Goal: Task Accomplishment & Management: Manage account settings

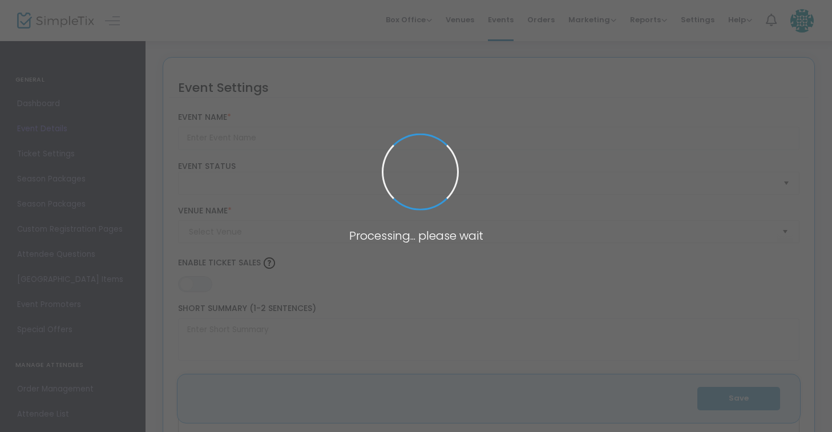
type input "Regenerative Futures Conference"
type textarea "Regenerative Futures Conference Join thought leaders, innovators, educators and…"
type input "5.000 %"
type input "Register Now"
type input "[GEOGRAPHIC_DATA]"
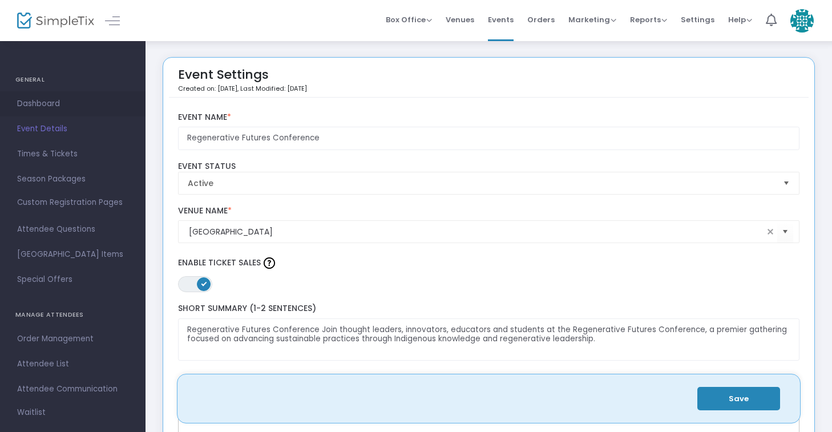
click at [54, 105] on span "Dashboard" at bounding box center [72, 103] width 111 height 15
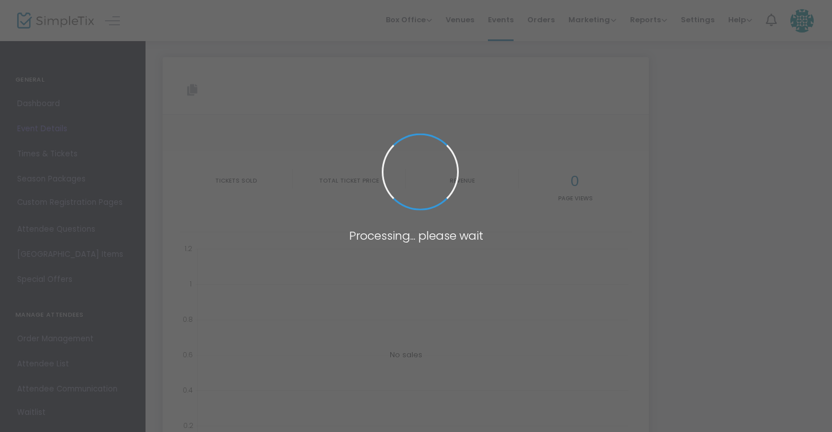
type input "[URL][DOMAIN_NAME]"
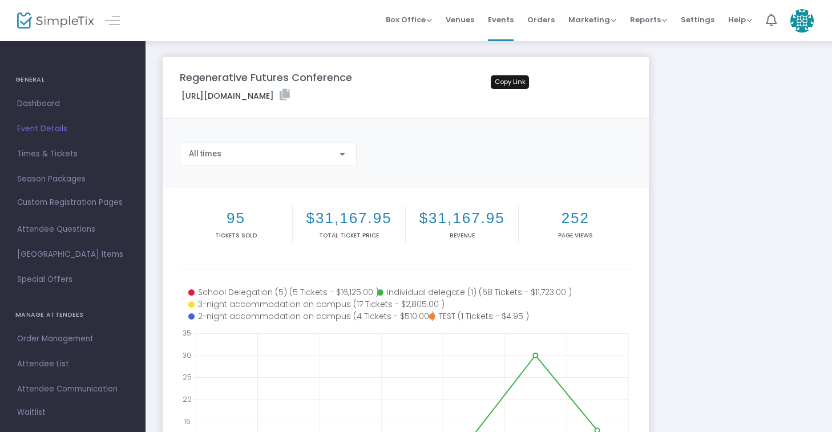
click at [290, 98] on icon at bounding box center [285, 94] width 10 height 11
